Goal: Transaction & Acquisition: Purchase product/service

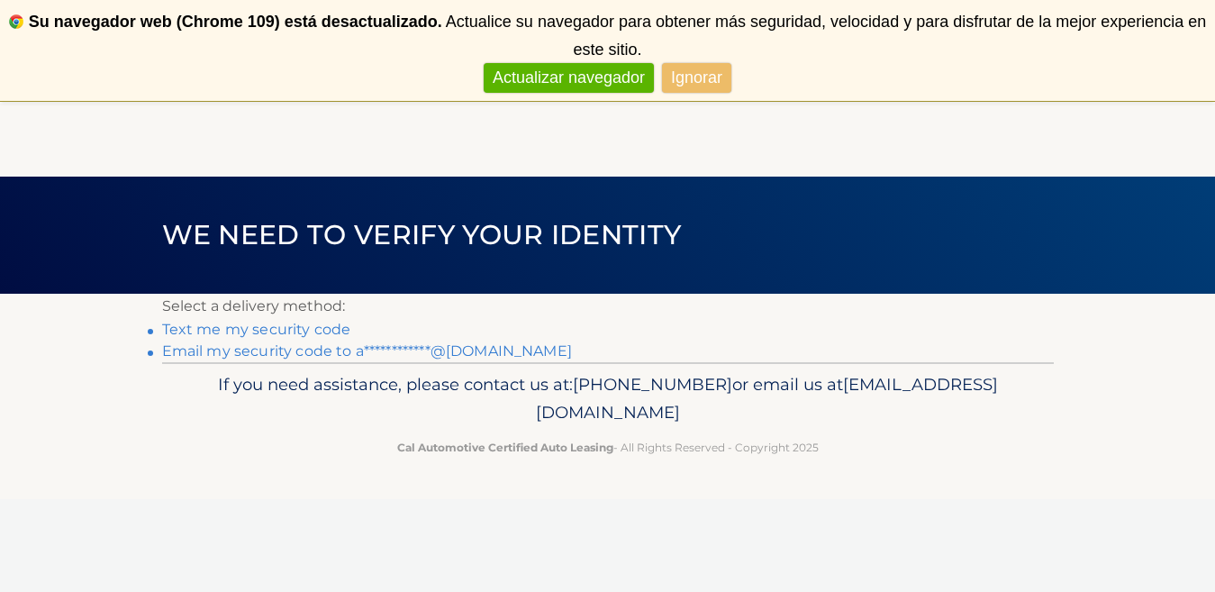
click at [246, 354] on link "**********" at bounding box center [367, 350] width 410 height 17
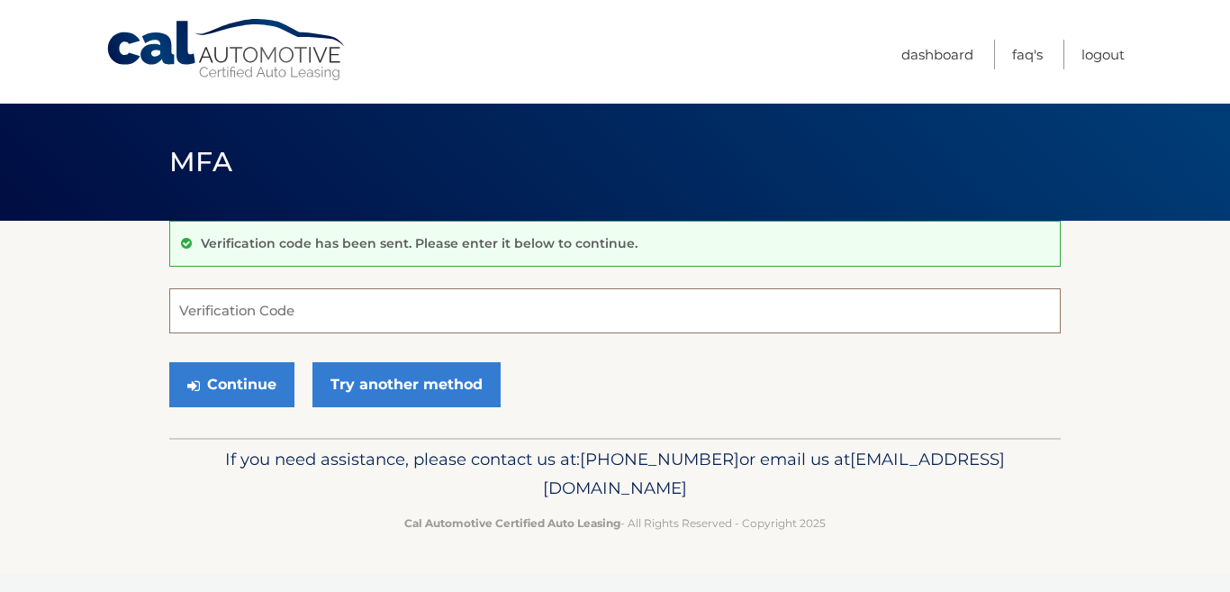
click at [251, 321] on input "Verification Code" at bounding box center [615, 310] width 892 height 45
type input "147753"
click at [169, 362] on button "Continue" at bounding box center [231, 384] width 125 height 45
click at [236, 372] on button "Continue" at bounding box center [231, 384] width 125 height 45
click at [228, 380] on button "Continue" at bounding box center [231, 384] width 125 height 45
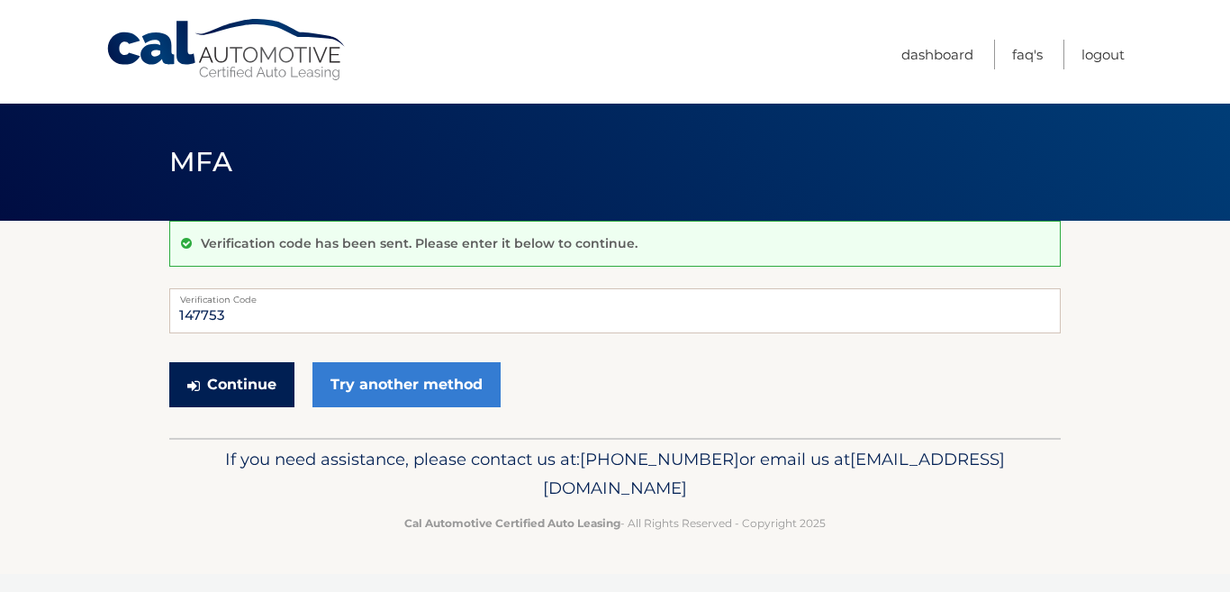
click at [228, 380] on button "Continue" at bounding box center [231, 384] width 125 height 45
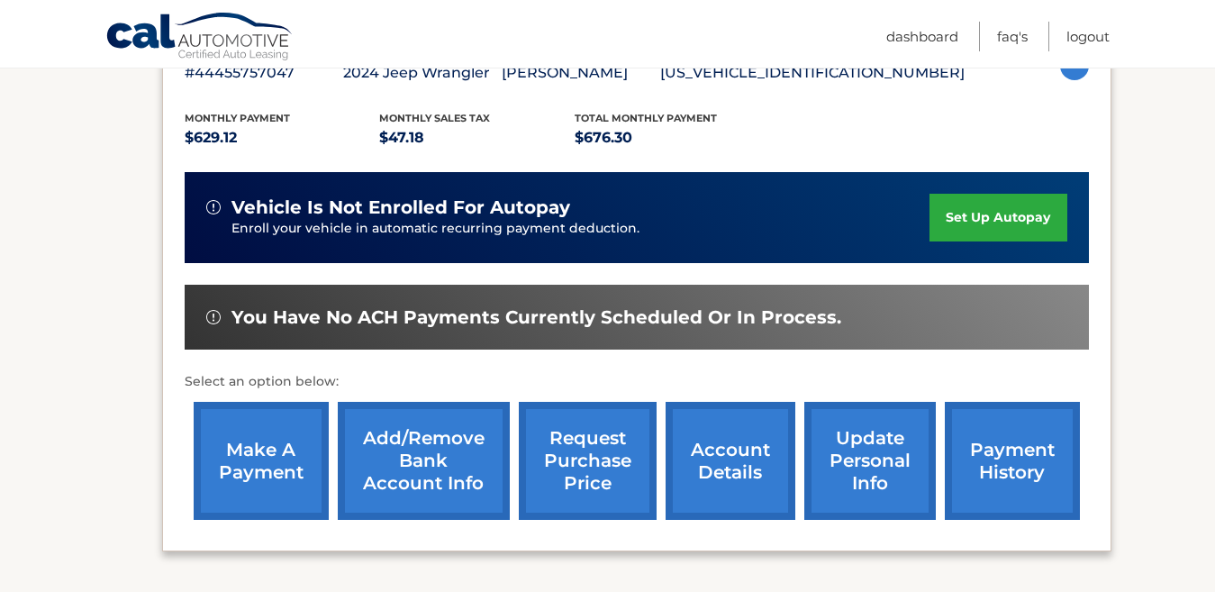
scroll to position [350, 0]
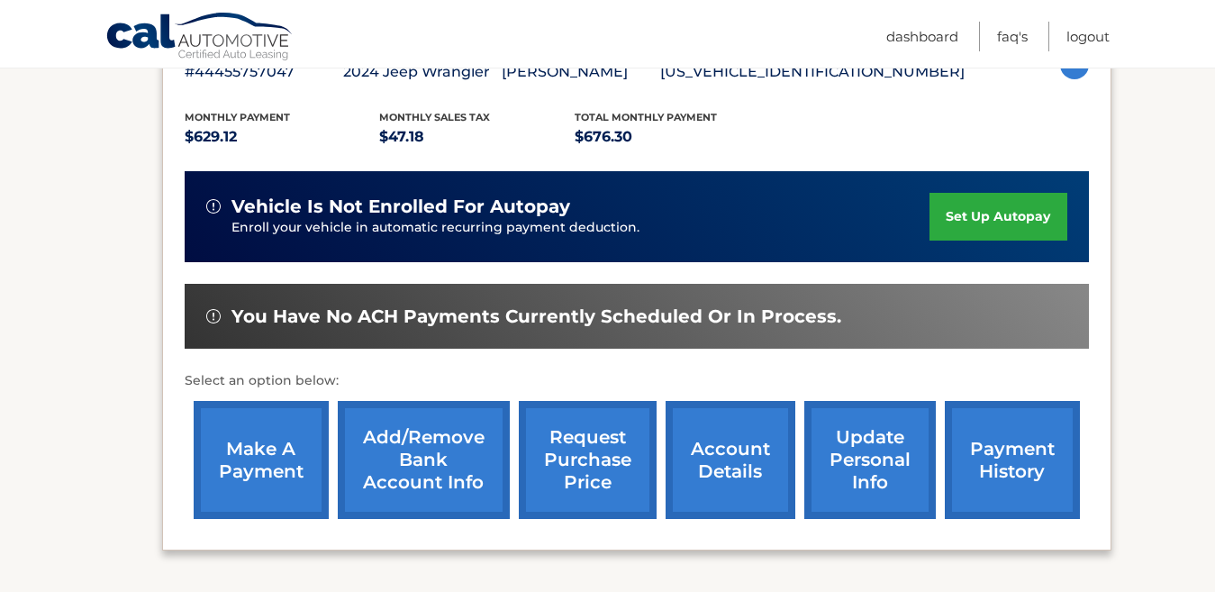
click at [239, 473] on link "make a payment" at bounding box center [261, 460] width 135 height 118
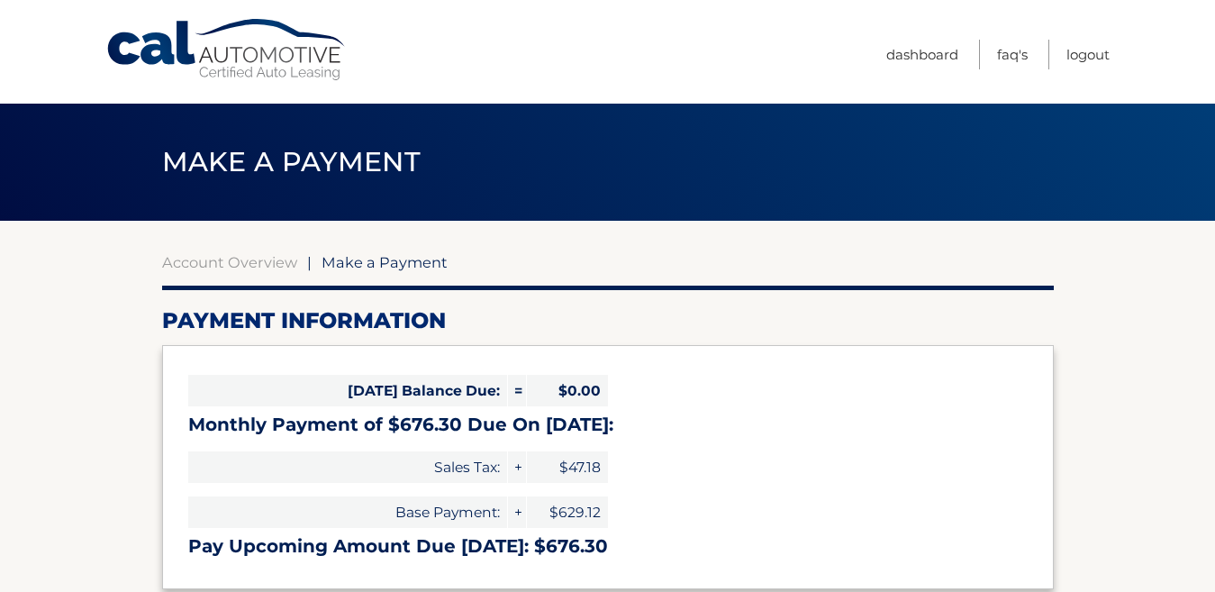
select select "NTU4ZTc3ZTMtOTY1OS00YTVkLTk1ODQtN2MyMTE3YmI5ZjBk"
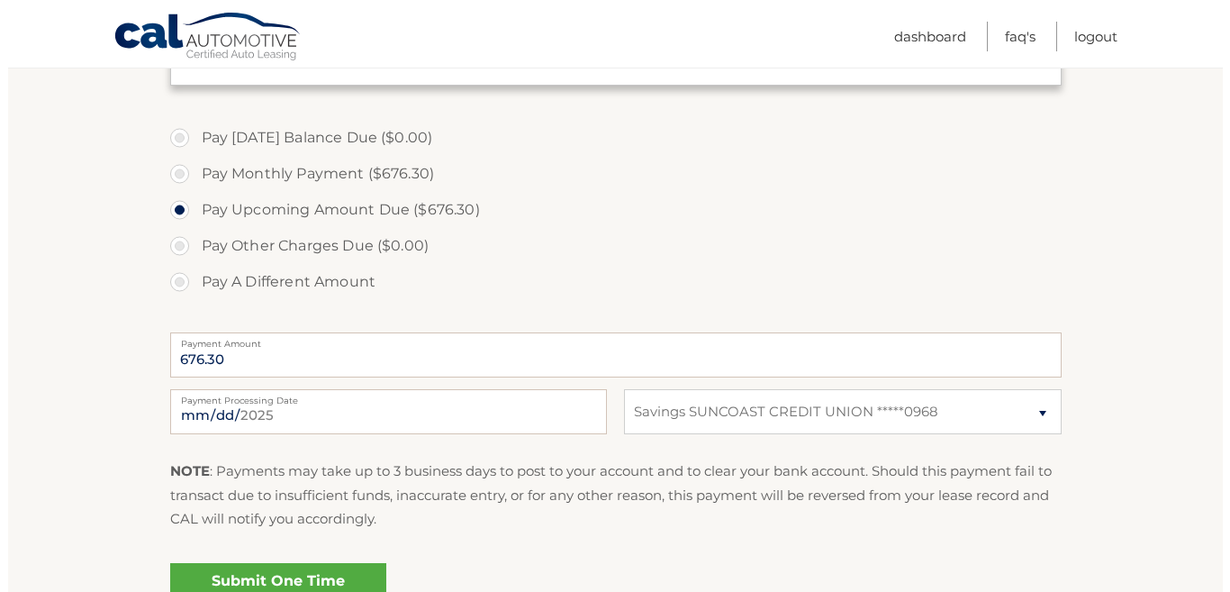
scroll to position [548, 0]
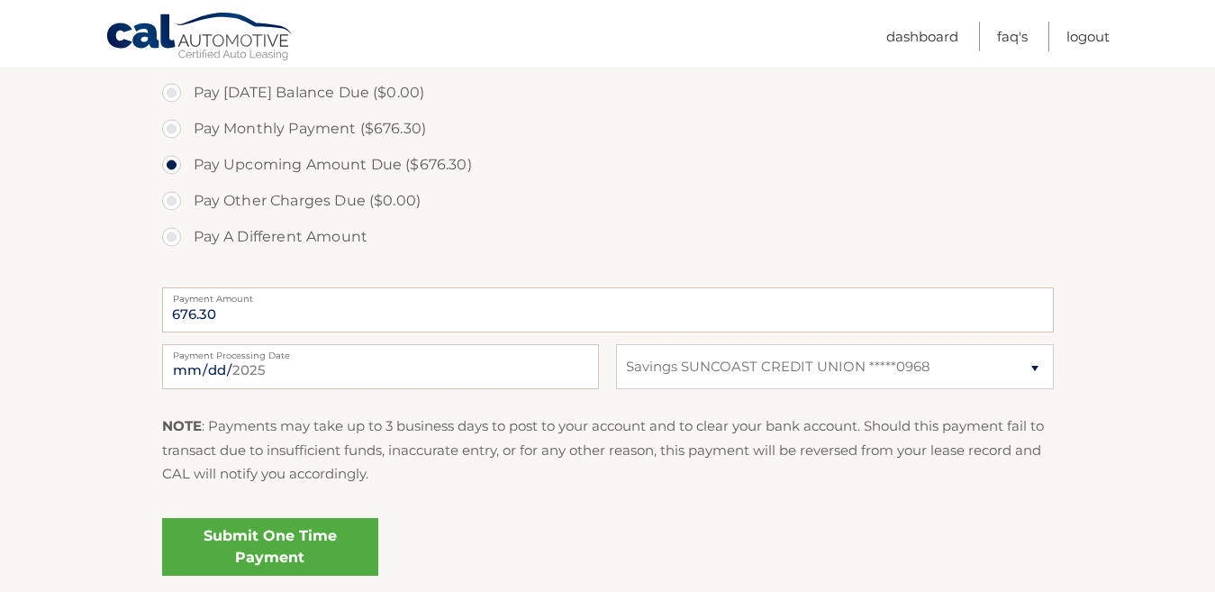
click at [307, 530] on link "Submit One Time Payment" at bounding box center [270, 547] width 216 height 58
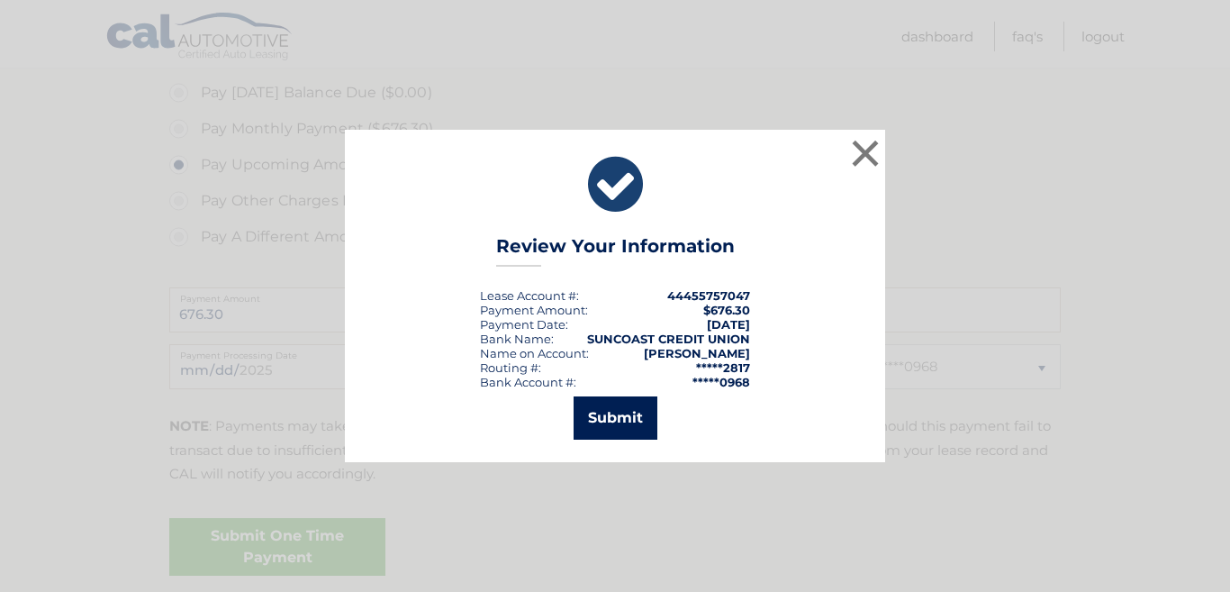
click at [650, 430] on button "Submit" at bounding box center [616, 417] width 84 height 43
